Goal: Information Seeking & Learning: Understand process/instructions

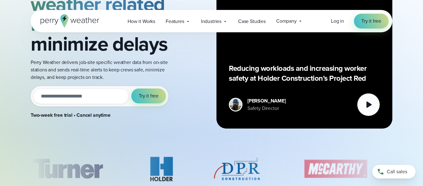
scroll to position [99, 0]
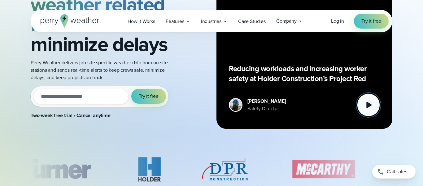
click at [372, 108] on icon at bounding box center [369, 105] width 12 height 12
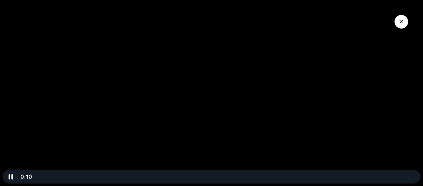
click at [353, 174] on div "Playbar" at bounding box center [226, 176] width 379 height 14
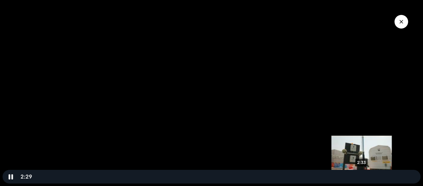
click at [363, 174] on div "2:33" at bounding box center [226, 176] width 379 height 14
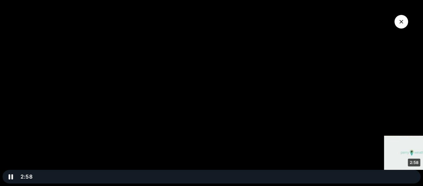
click at [415, 176] on div "2:58" at bounding box center [226, 176] width 379 height 14
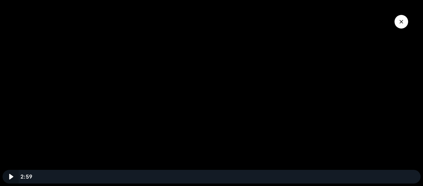
click at [11, 178] on icon "Play Video" at bounding box center [11, 176] width 16 height 14
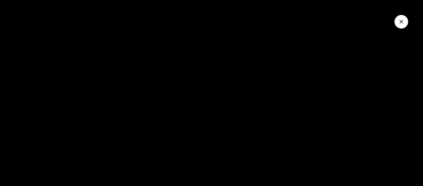
click at [397, 26] on button "Close Video" at bounding box center [402, 22] width 14 height 14
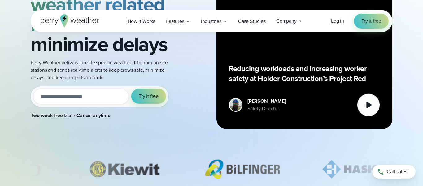
click at [217, 110] on div "Reducing workloads and increasing worker safety at Holder Construction’s Projec…" at bounding box center [305, 41] width 176 height 176
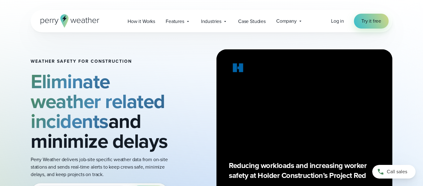
scroll to position [0, 0]
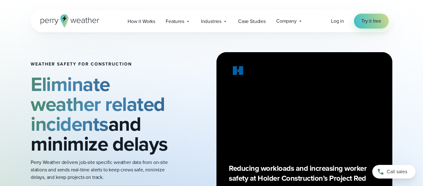
click at [144, 13] on div "Open Menu Log in Try it free How it Works" at bounding box center [212, 21] width 362 height 22
click at [146, 20] on span "How it Works" at bounding box center [142, 21] width 28 height 7
